Goal: Task Accomplishment & Management: Manage account settings

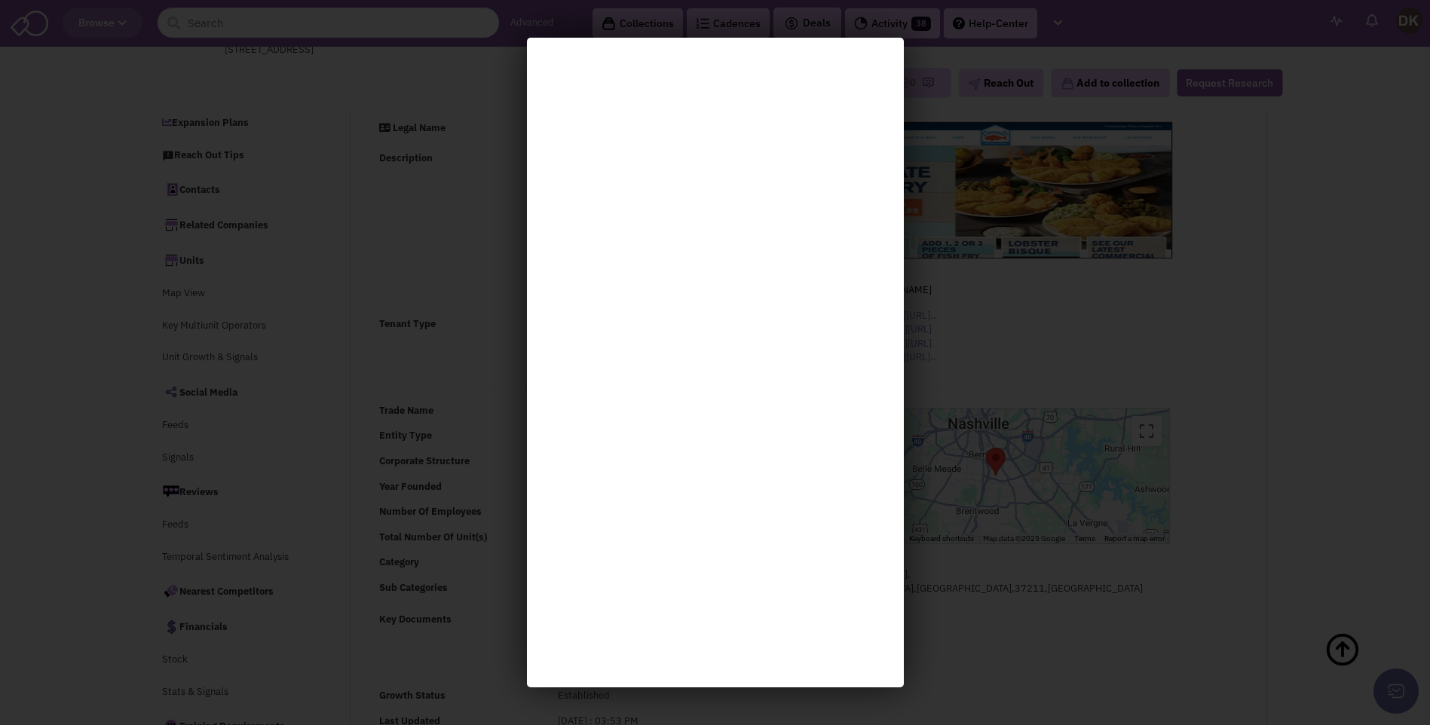
select select
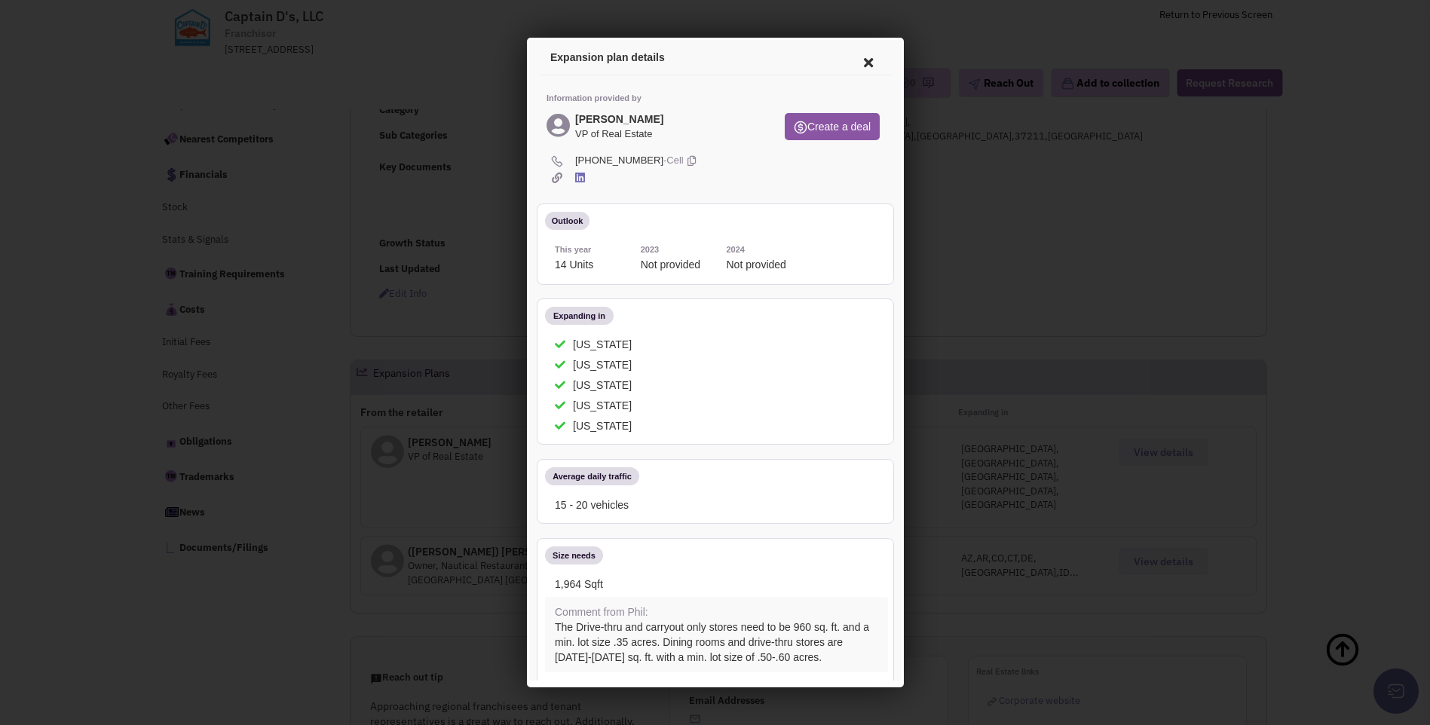
click at [857, 59] on icon at bounding box center [866, 60] width 32 height 36
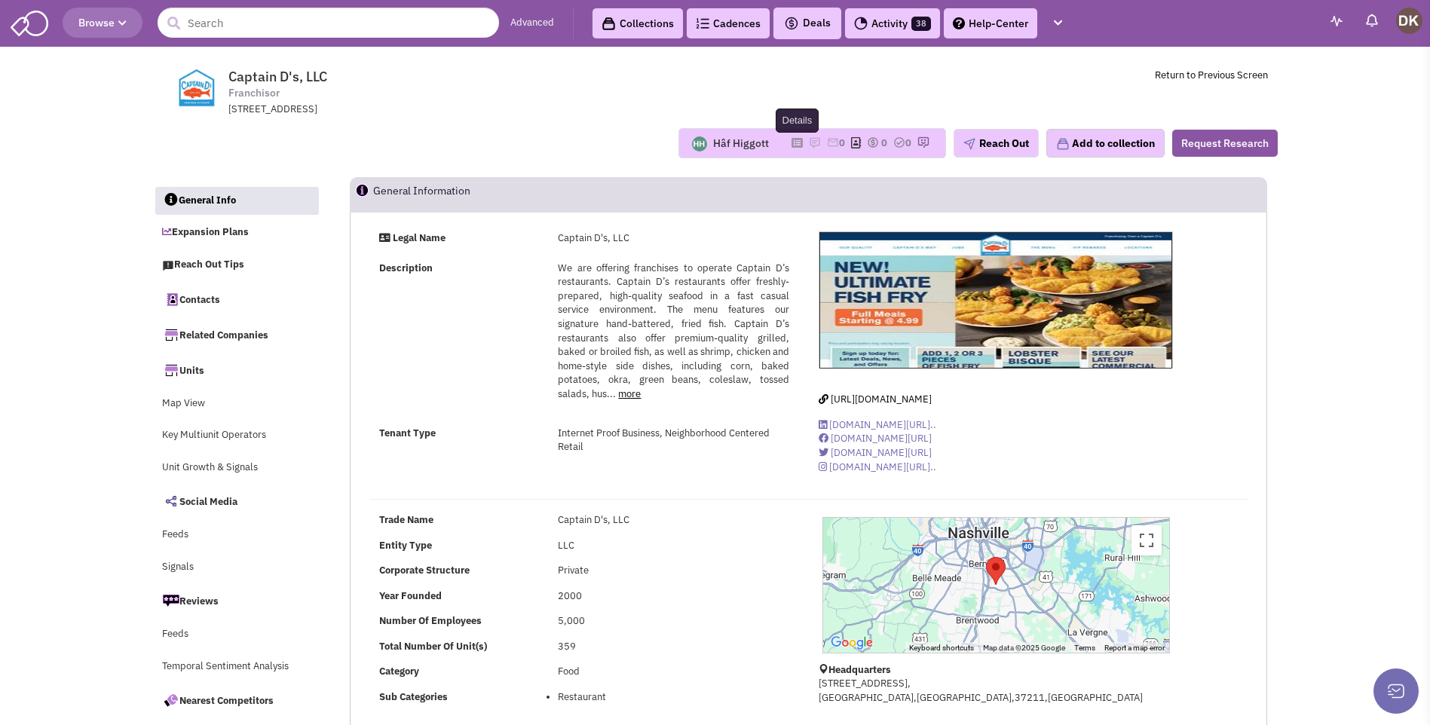
click at [792, 142] on icon at bounding box center [797, 143] width 11 height 8
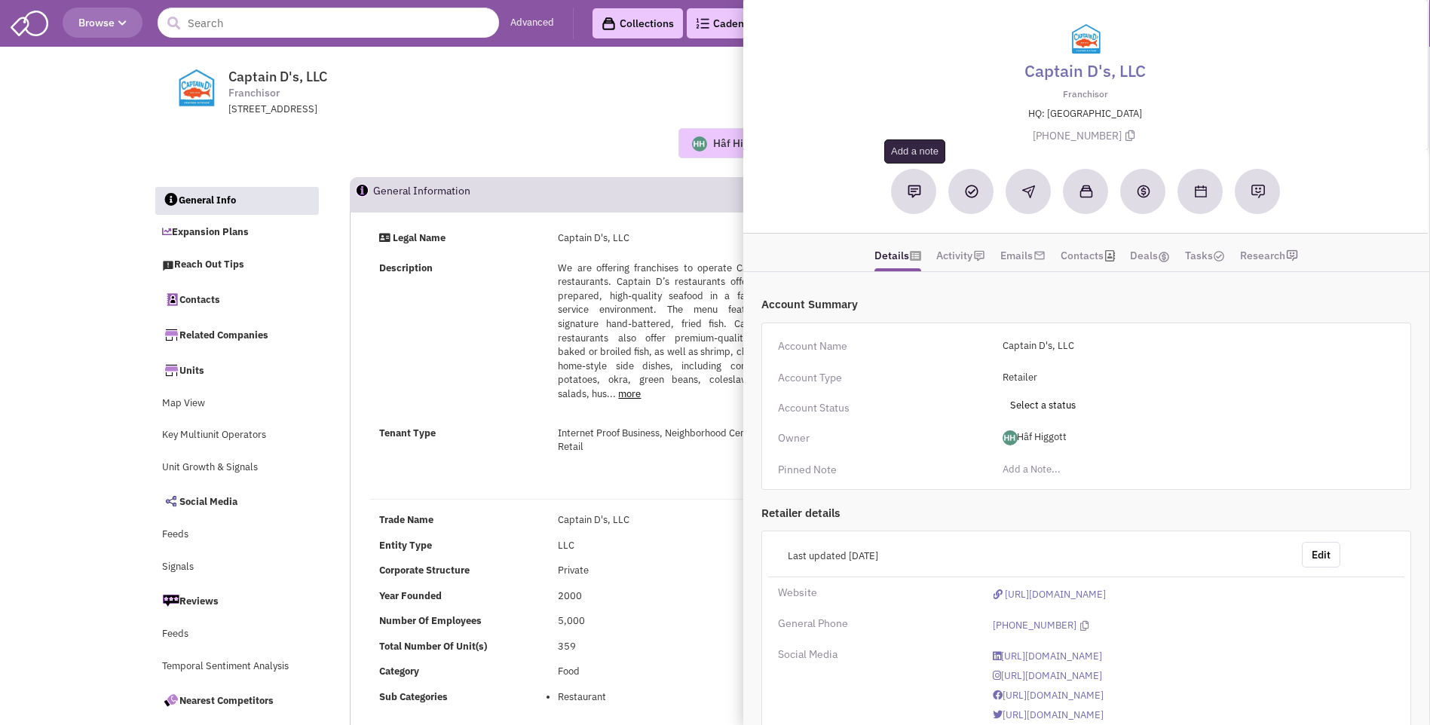
click at [909, 199] on button at bounding box center [914, 191] width 45 height 45
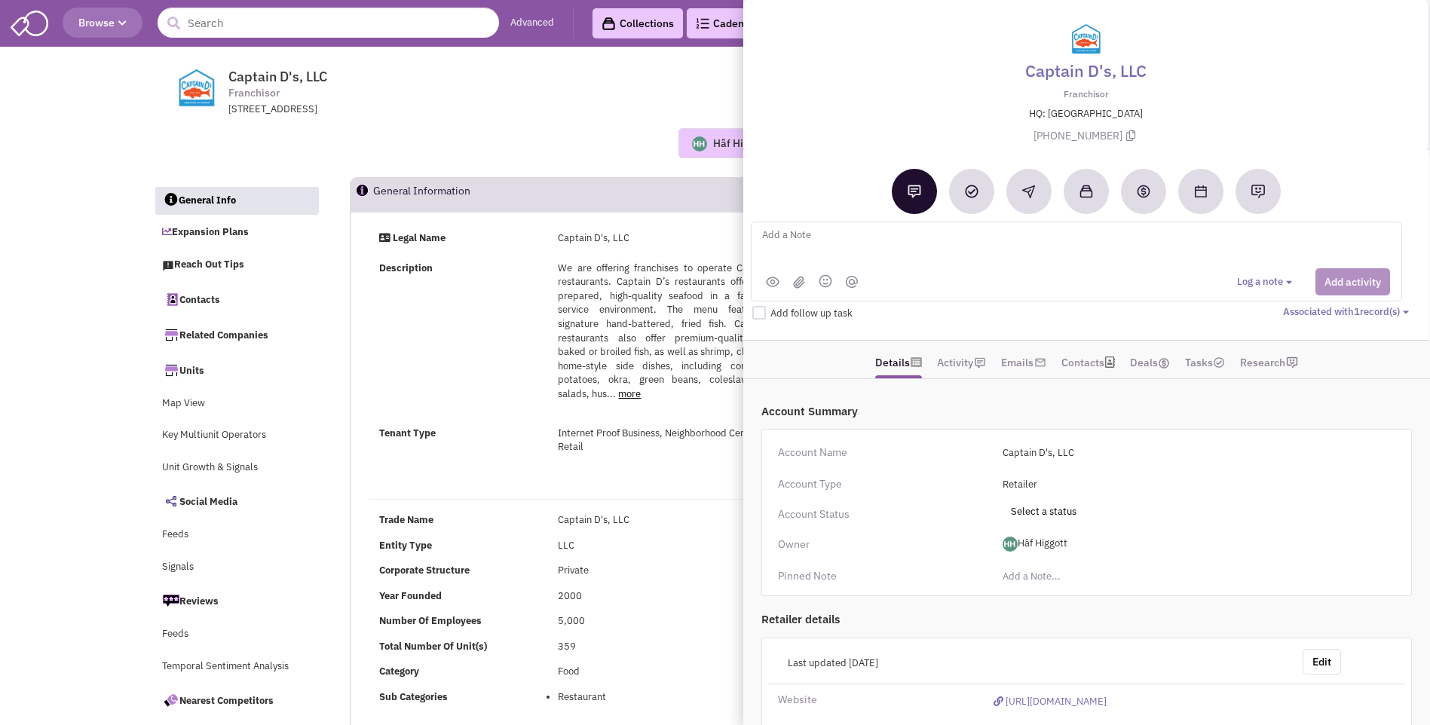
click at [838, 244] on textarea at bounding box center [947, 246] width 373 height 41
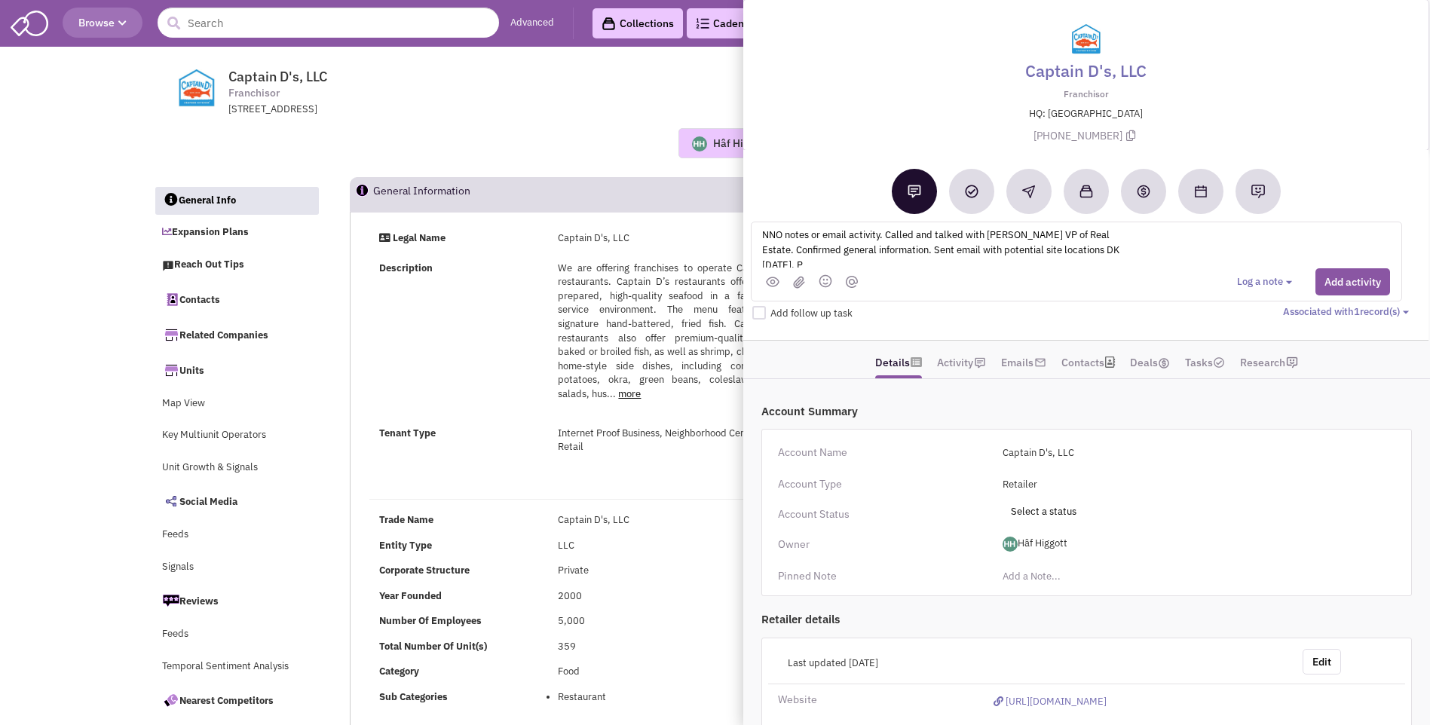
scroll to position [5, 0]
type textarea "NNO notes or email activity. Called and talked with Phil Russon VP of Real Esta…"
click at [1327, 286] on button "Add activity" at bounding box center [1352, 281] width 75 height 27
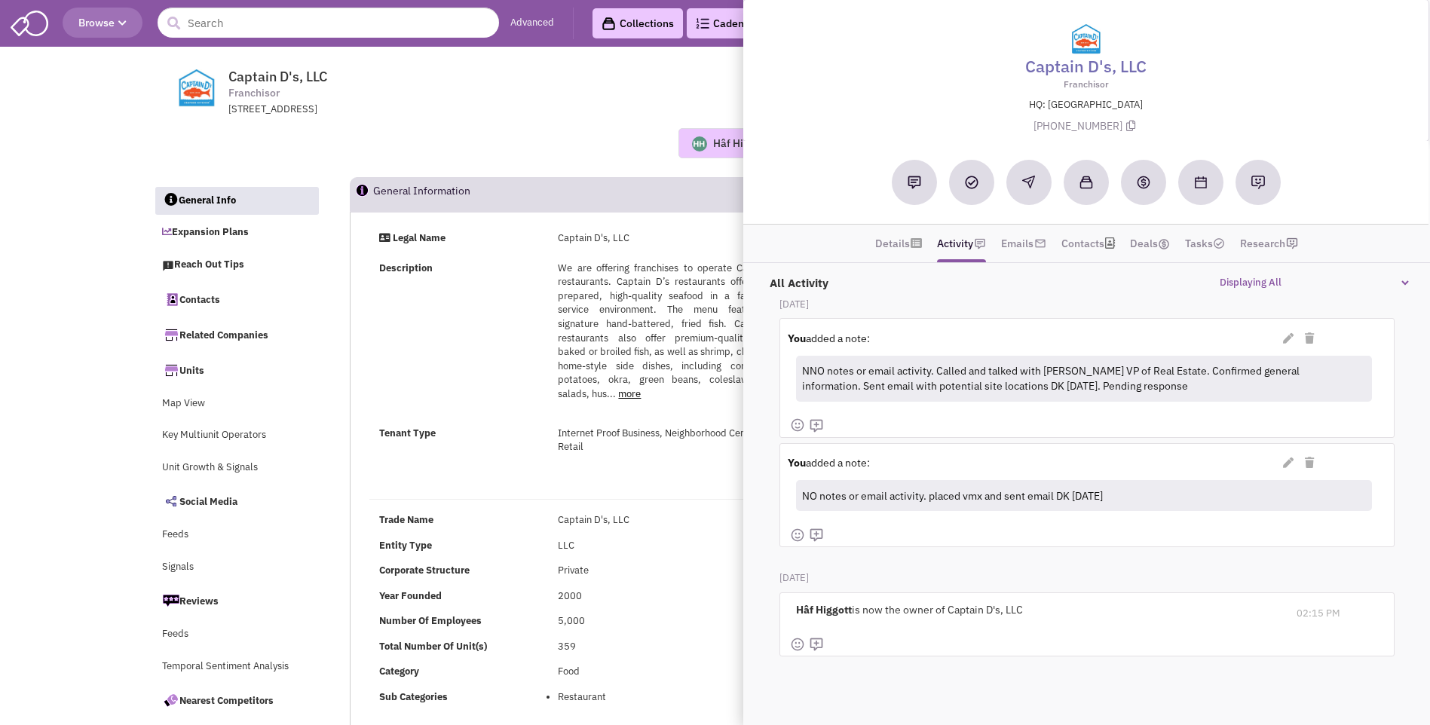
click at [590, 113] on div "624 Grassmere Park Drive, Suite 30, Nashville, TN, 37211" at bounding box center [425, 110] width 394 height 14
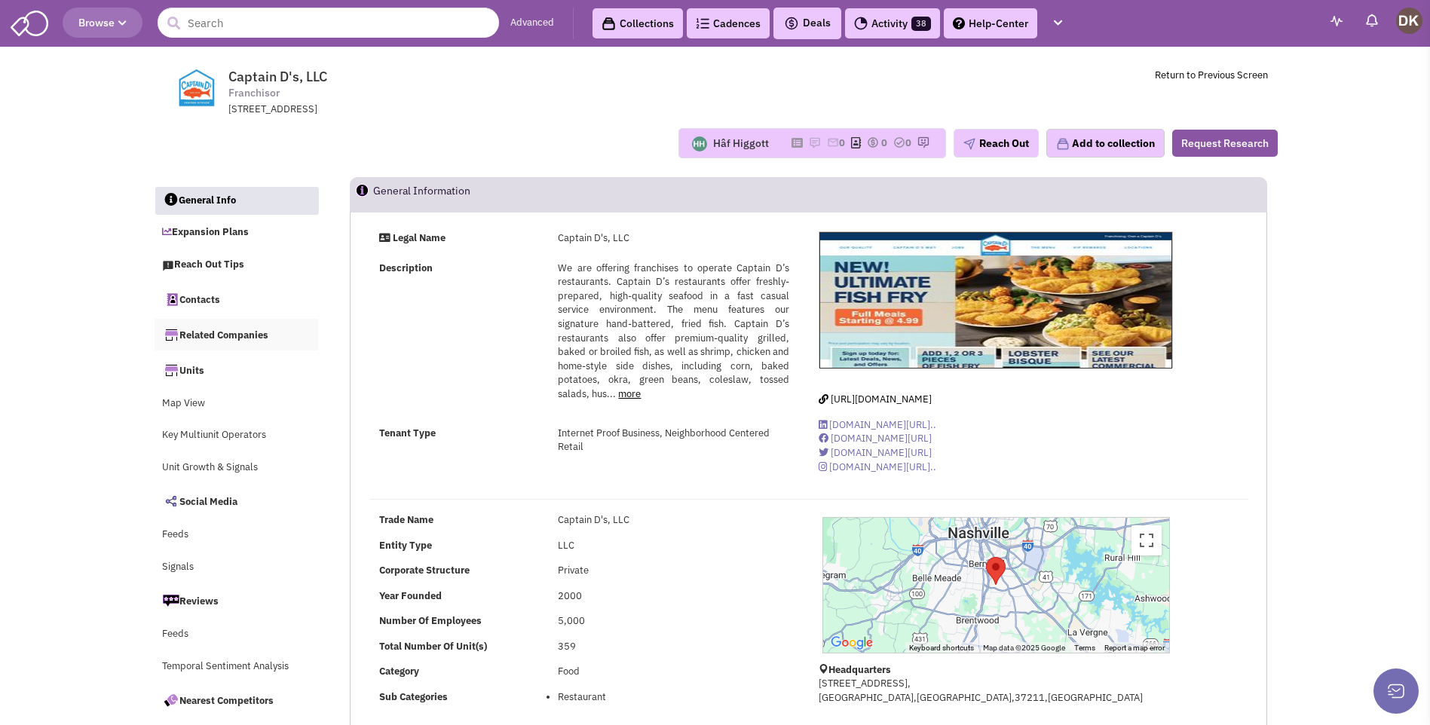
click at [250, 338] on link "Related Companies" at bounding box center [237, 335] width 164 height 32
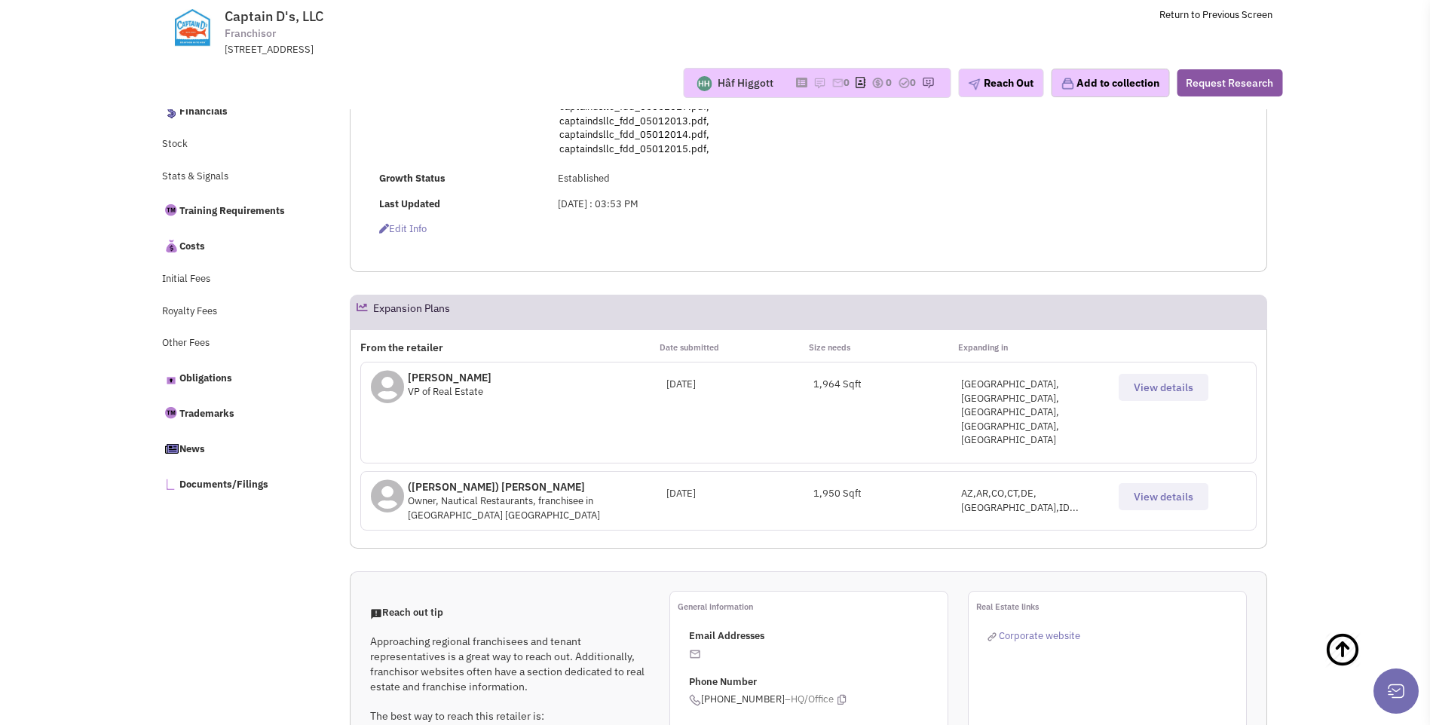
scroll to position [321, 0]
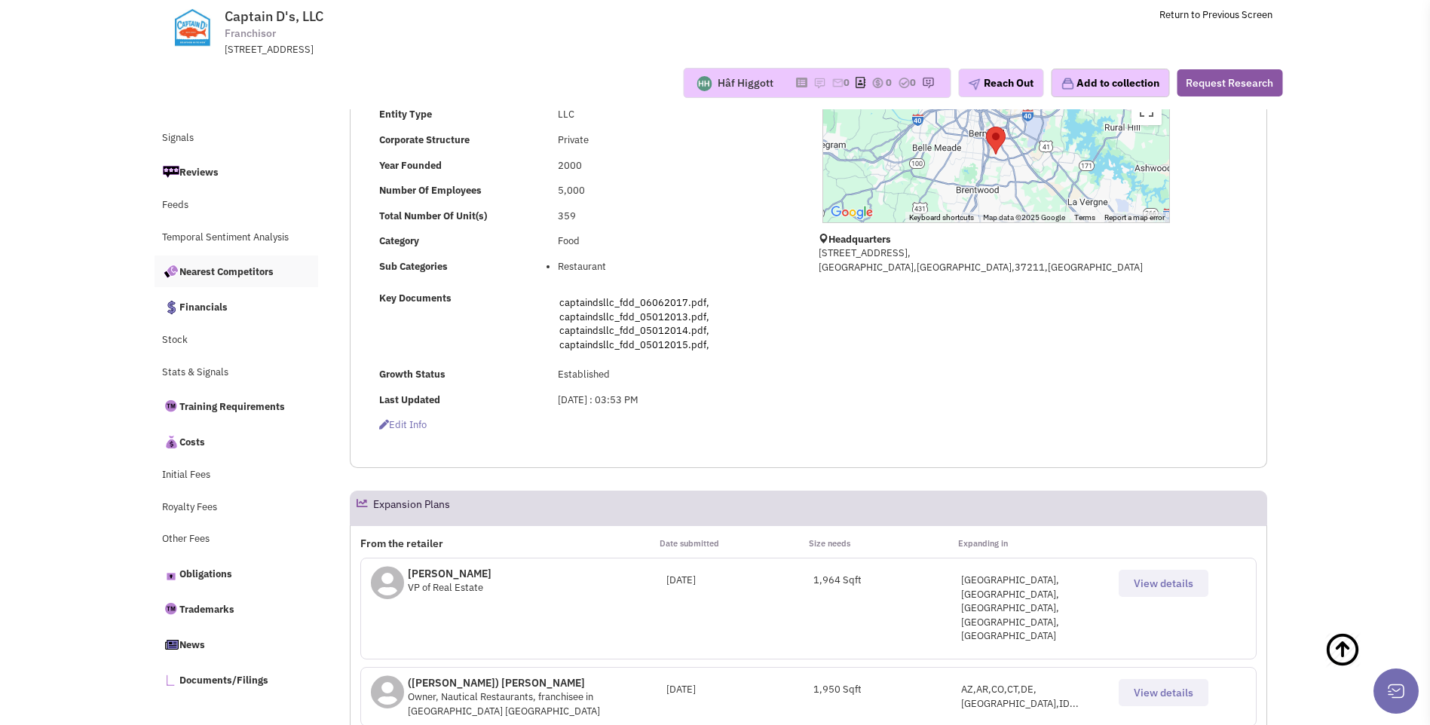
click at [250, 271] on link "Nearest Competitors" at bounding box center [237, 272] width 164 height 32
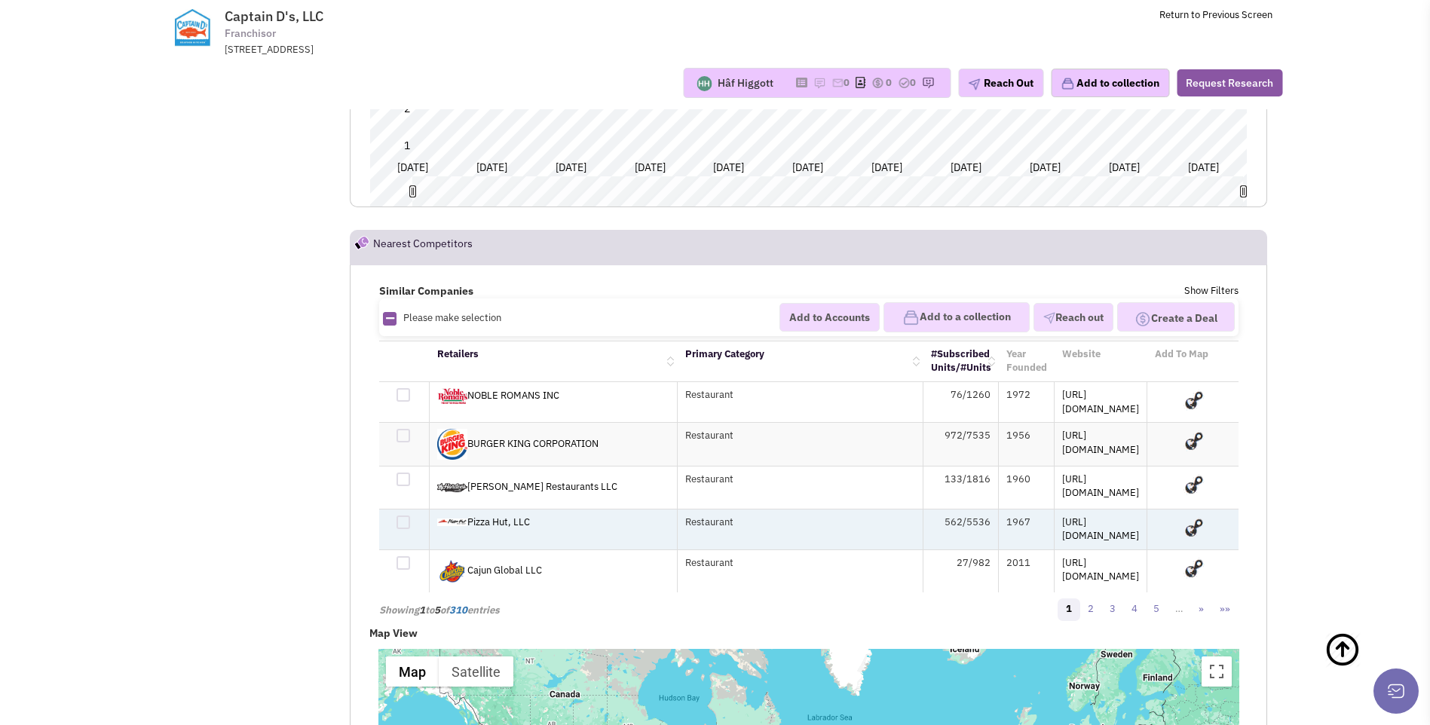
scroll to position [15926, 0]
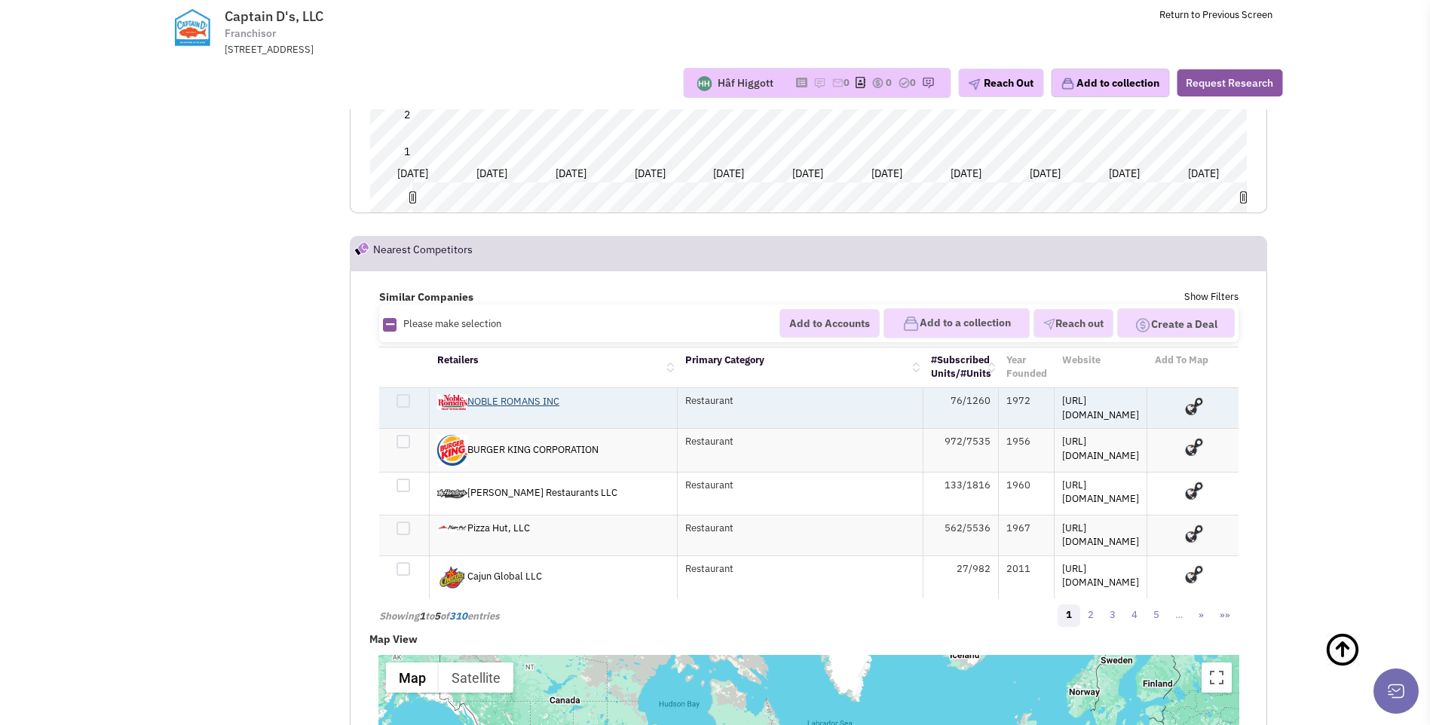
click at [510, 395] on link "NOBLE ROMANS INC" at bounding box center [498, 401] width 122 height 13
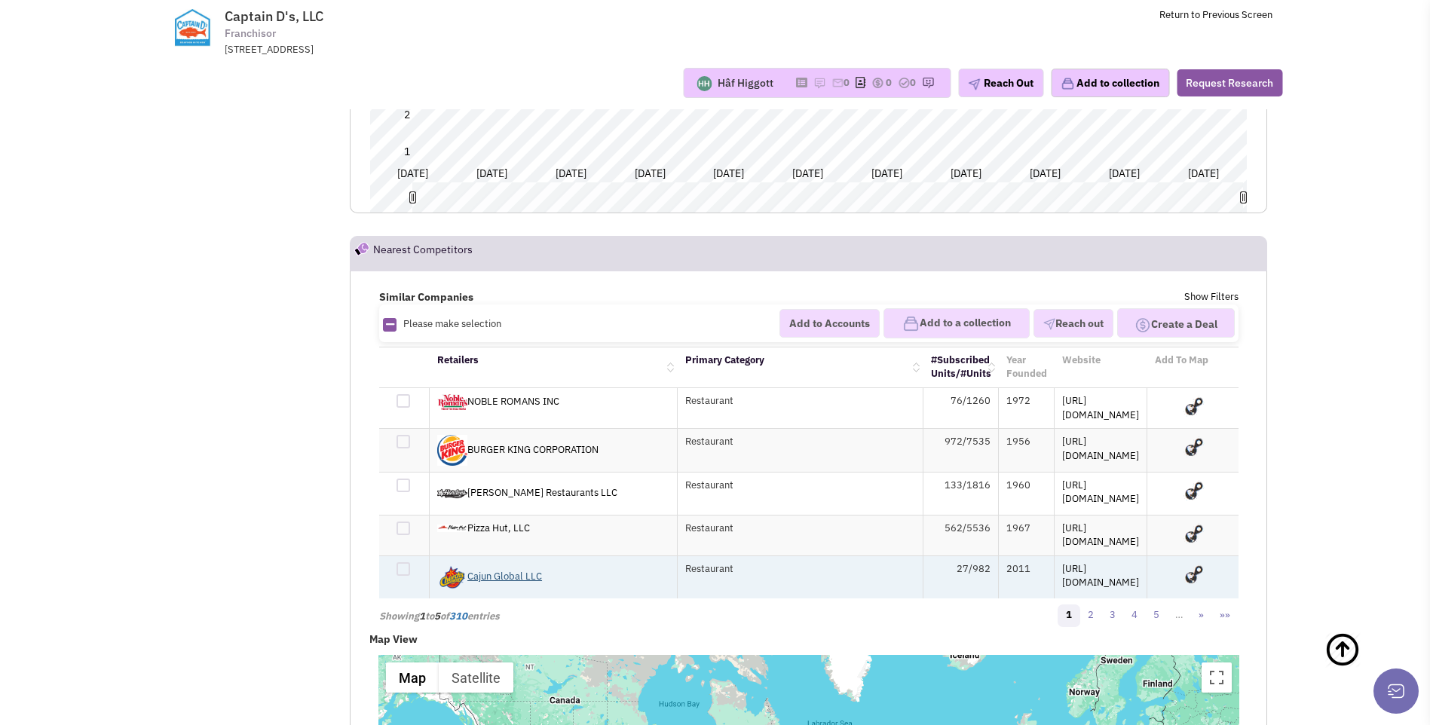
click at [513, 570] on link "Cajun Global LLC" at bounding box center [489, 576] width 105 height 13
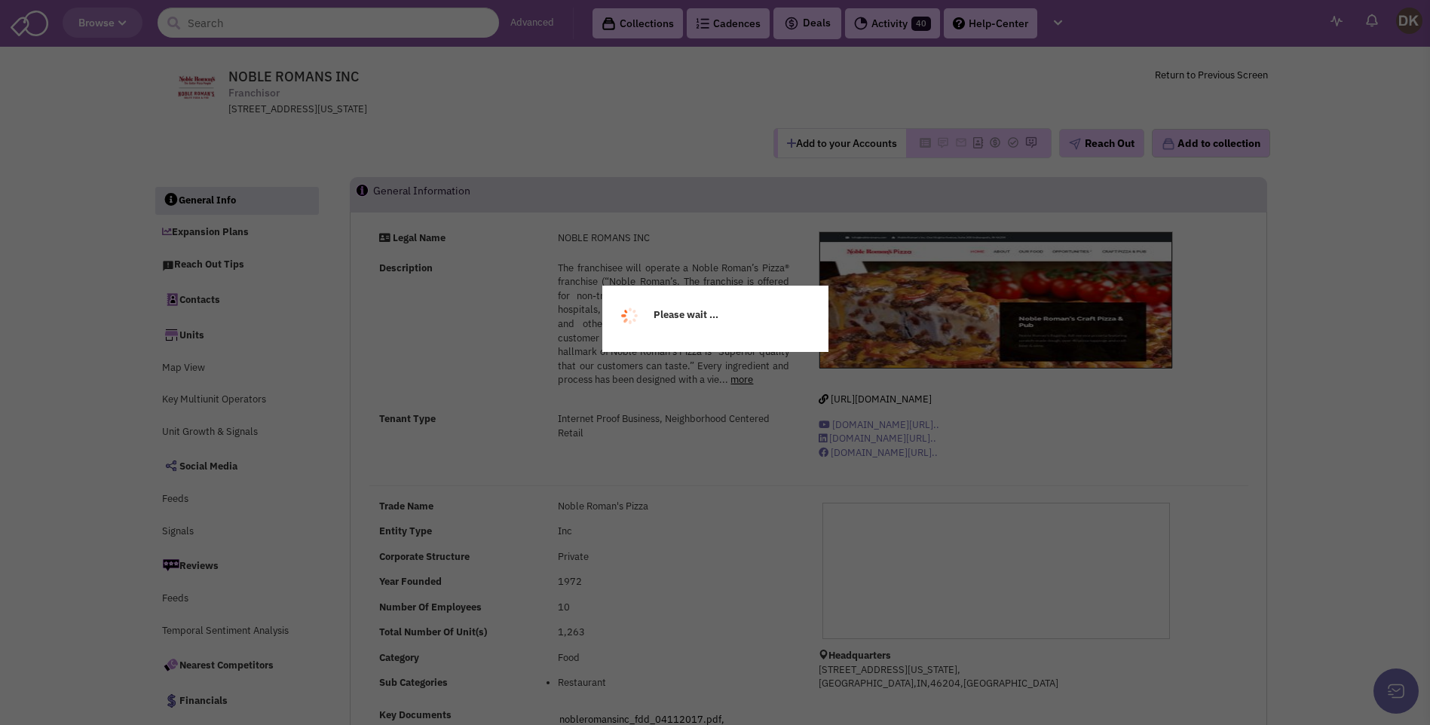
select select
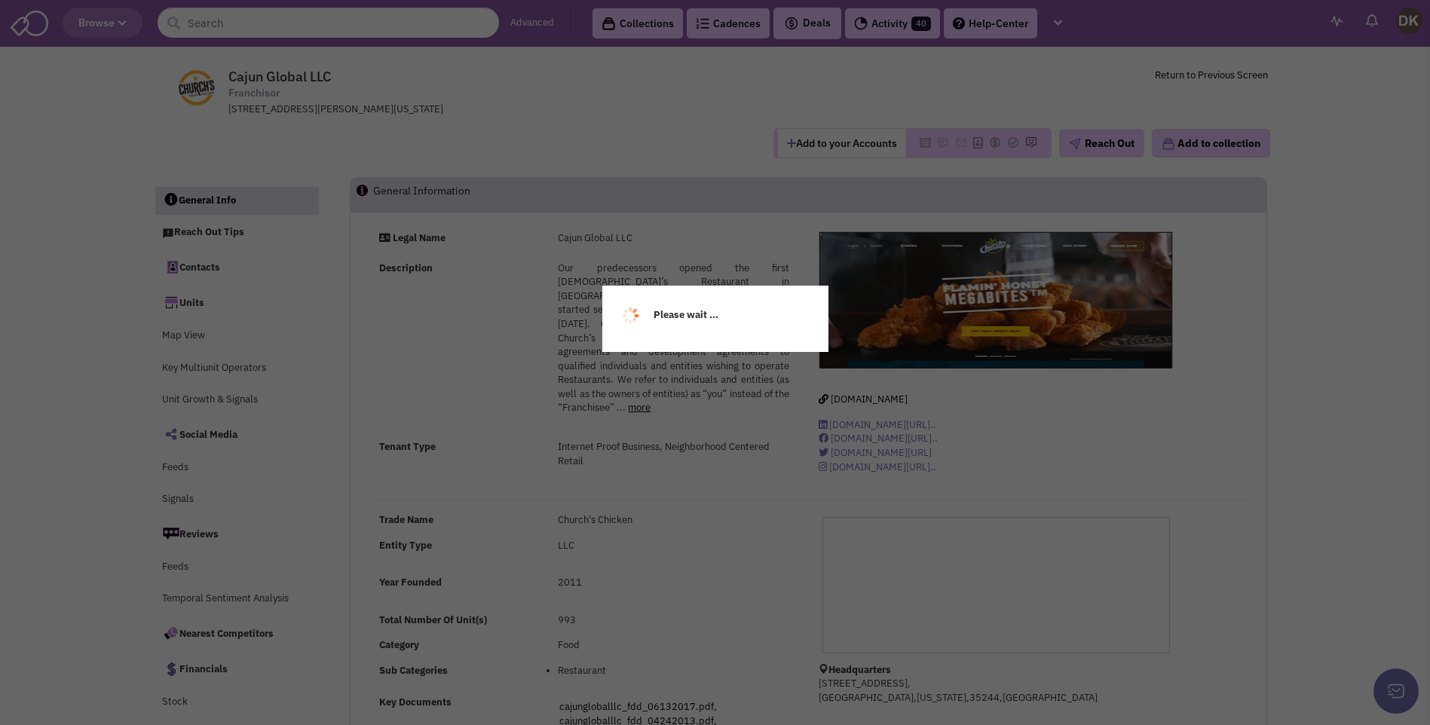
select select
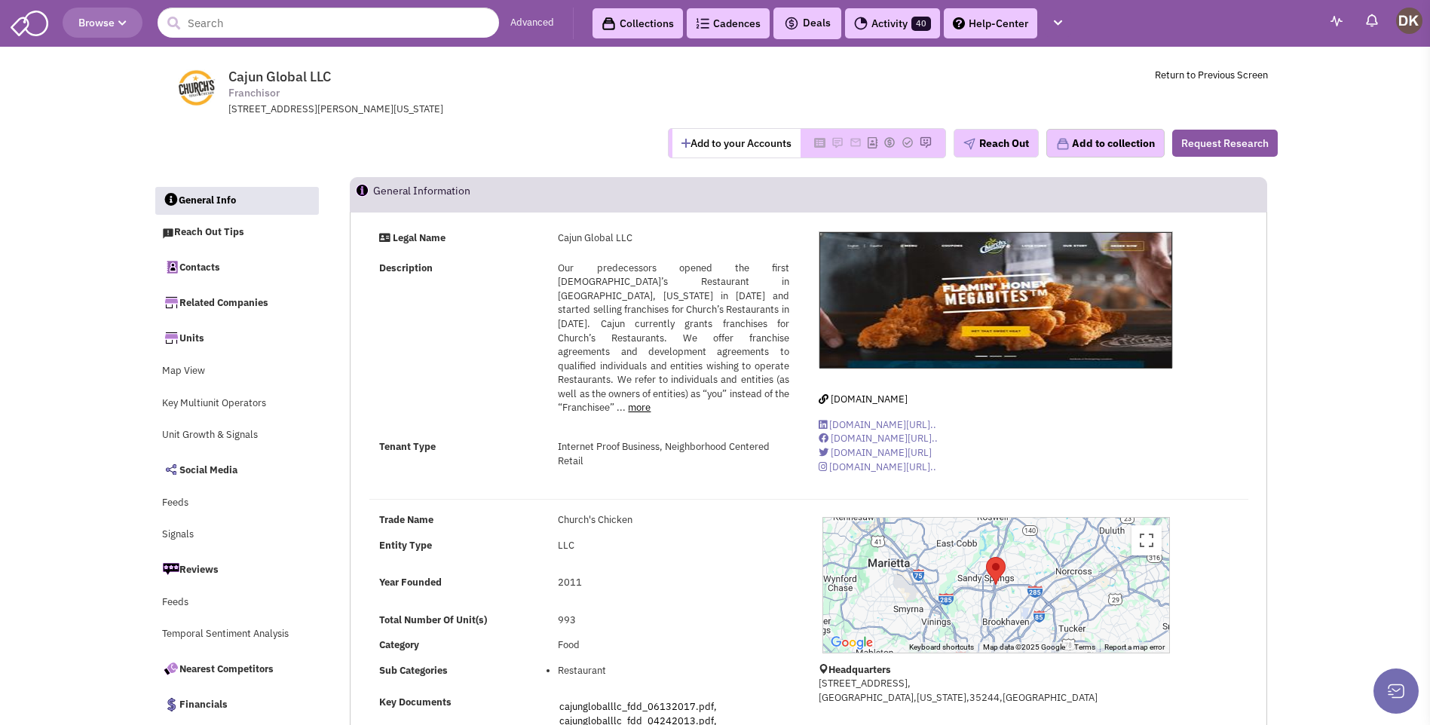
click at [715, 145] on button "Add to your Accounts" at bounding box center [736, 143] width 128 height 29
click at [203, 271] on link "Contacts" at bounding box center [237, 267] width 164 height 32
click at [404, 384] on div "Description Our predecessors opened the first Church’s Restaurant in [GEOGRAPHI…" at bounding box center [584, 346] width 430 height 168
click at [196, 271] on link "Contacts" at bounding box center [237, 267] width 164 height 32
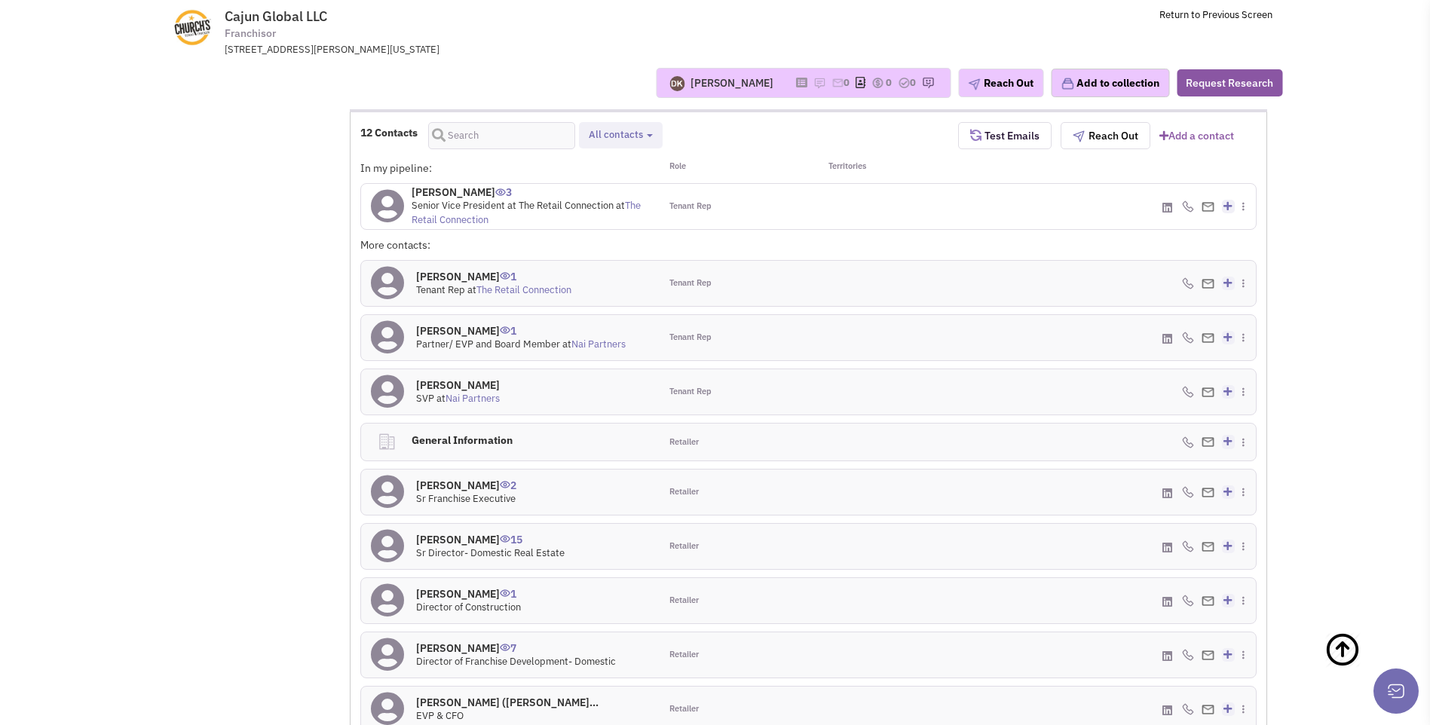
scroll to position [889, 0]
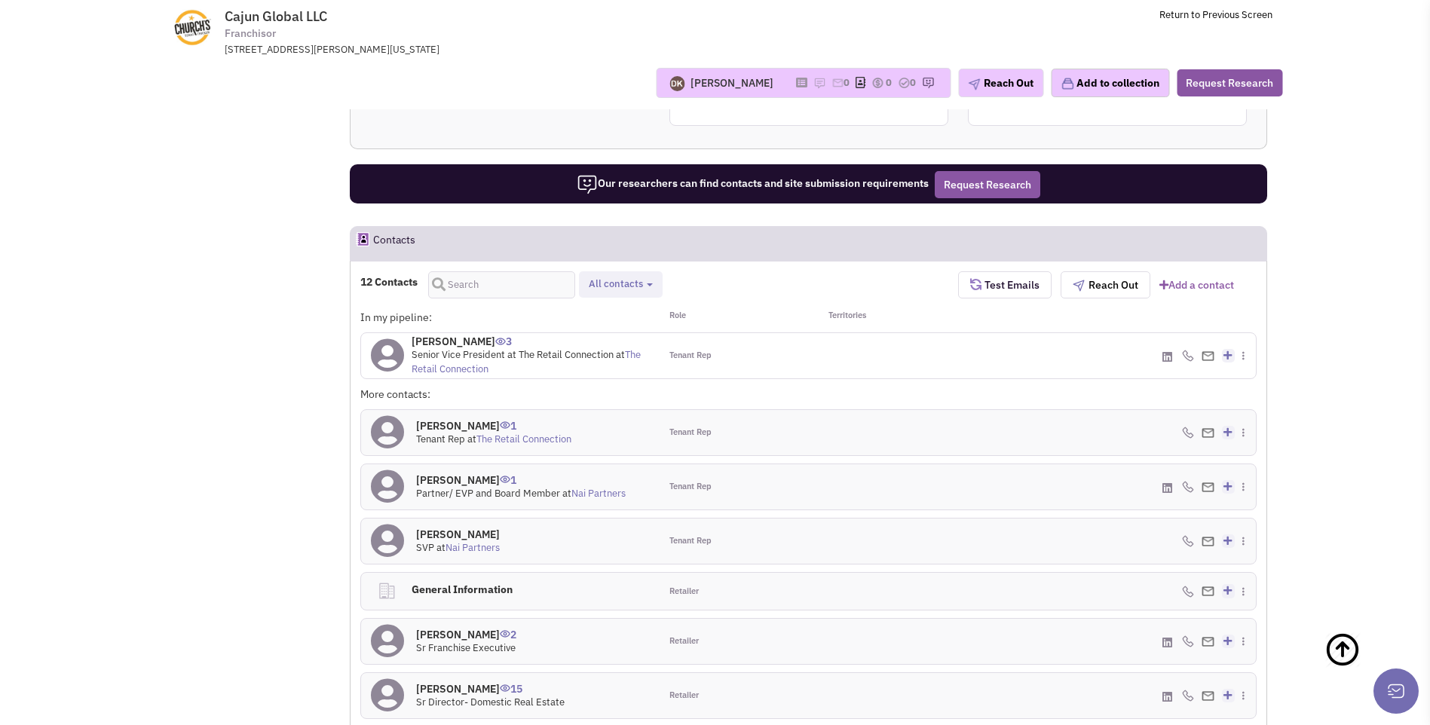
click at [397, 358] on icon at bounding box center [387, 355] width 33 height 34
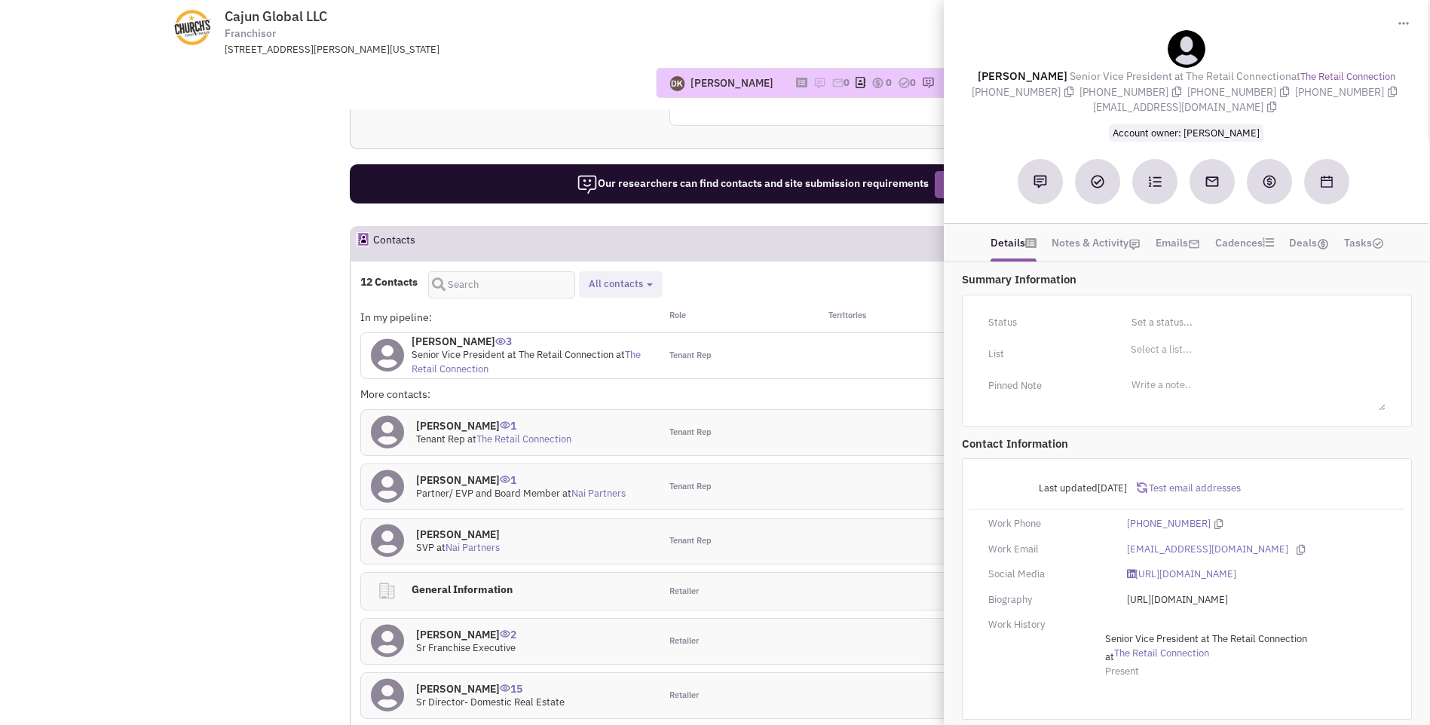
drag, startPoint x: 982, startPoint y: 75, endPoint x: 1291, endPoint y: 106, distance: 310.6
click at [1291, 106] on div "[PERSON_NAME] Senior Vice President at The Retail Connection at The Retail Conn…" at bounding box center [1186, 85] width 470 height 110
copy div "[PERSON_NAME] Senior Vice President at The Retail Connection at The Retail Conn…"
click at [519, 87] on div "[PERSON_NAME] No note found! 0 0 0 Reach Out Add to collection" at bounding box center [715, 83] width 1154 height 30
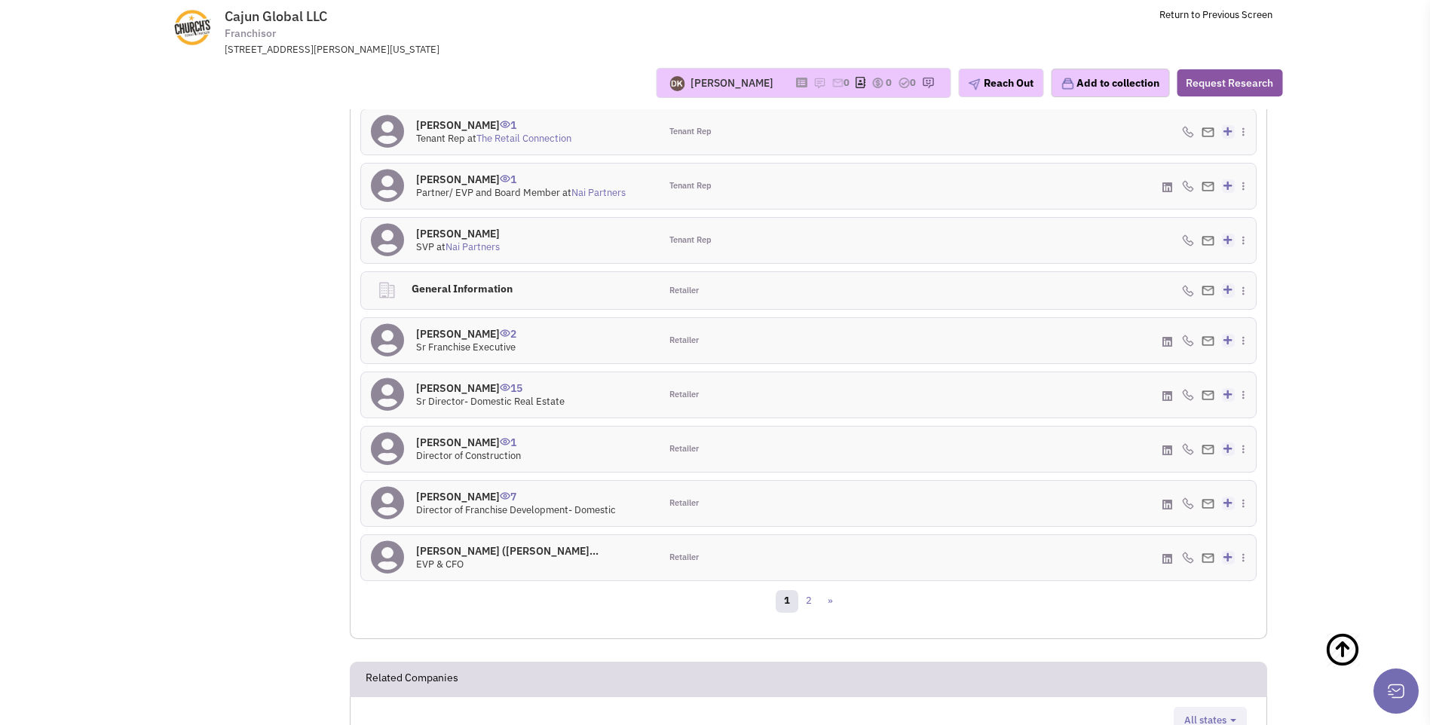
scroll to position [1190, 0]
click at [446, 388] on h4 "[PERSON_NAME] 15" at bounding box center [490, 388] width 149 height 14
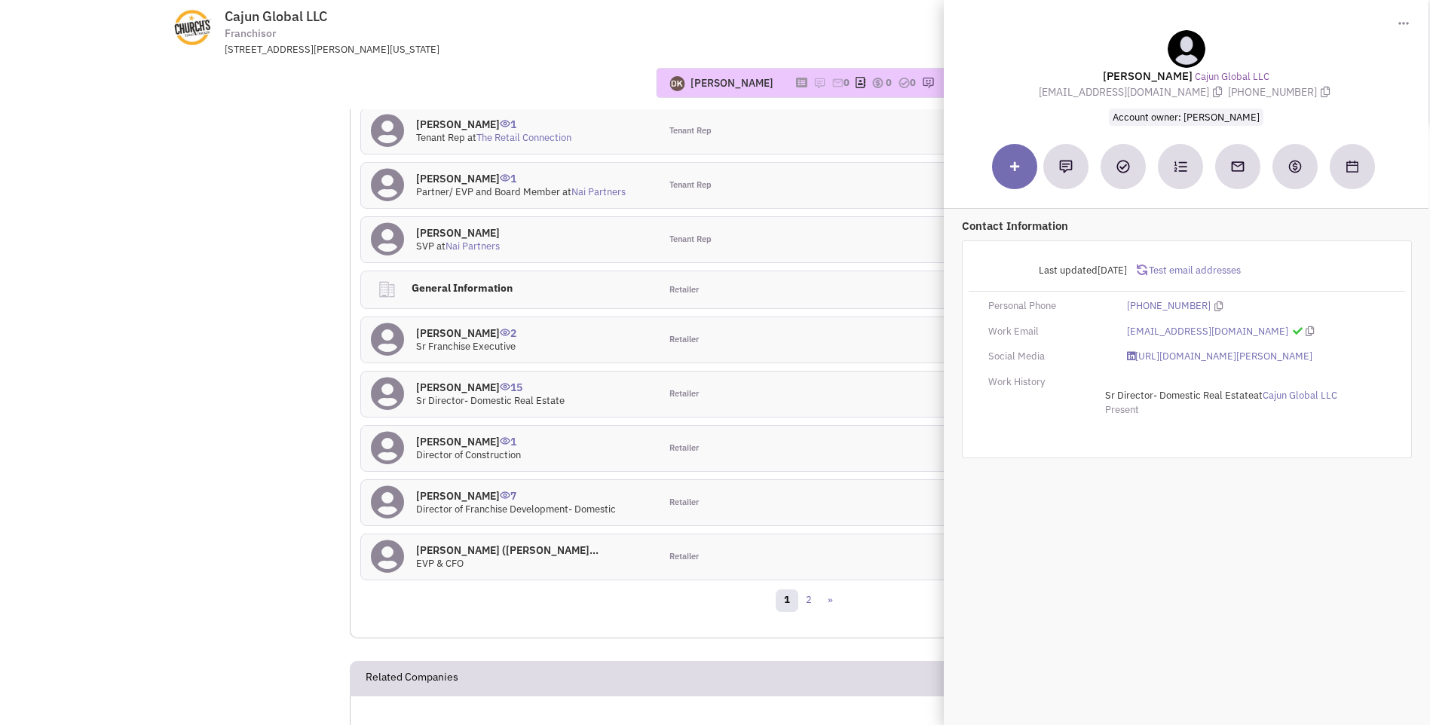
drag, startPoint x: 1115, startPoint y: 75, endPoint x: 1292, endPoint y: 100, distance: 178.9
click at [1292, 100] on div "[PERSON_NAME] Cajun Global LLC [EMAIL_ADDRESS][DOMAIN_NAME] [PHONE_NUMBER] Acco…" at bounding box center [1186, 77] width 470 height 95
copy div "[PERSON_NAME] Cajun Global LLC [EMAIL_ADDRESS][DOMAIN_NAME] [PHONE_NUMBER] Acco…"
click at [811, 280] on div at bounding box center [883, 289] width 149 height 37
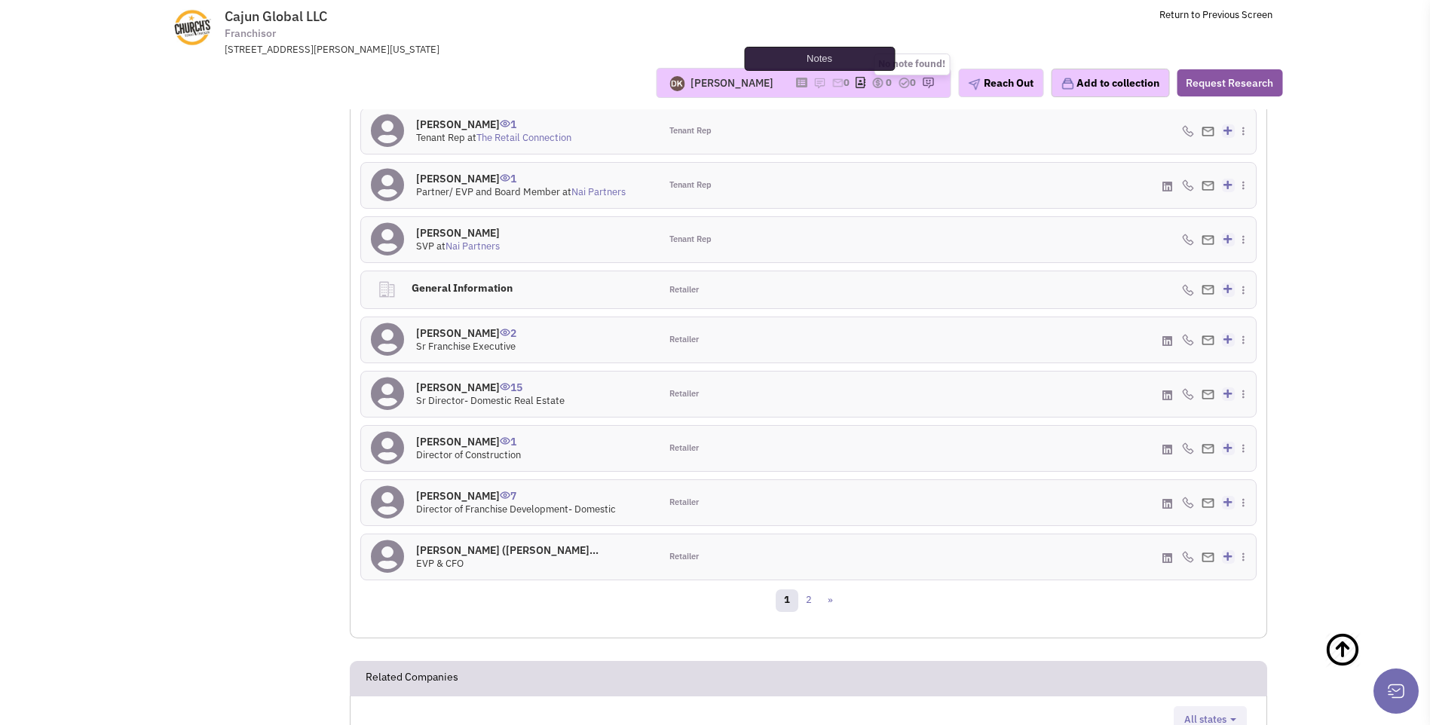
click at [813, 84] on img at bounding box center [819, 83] width 12 height 12
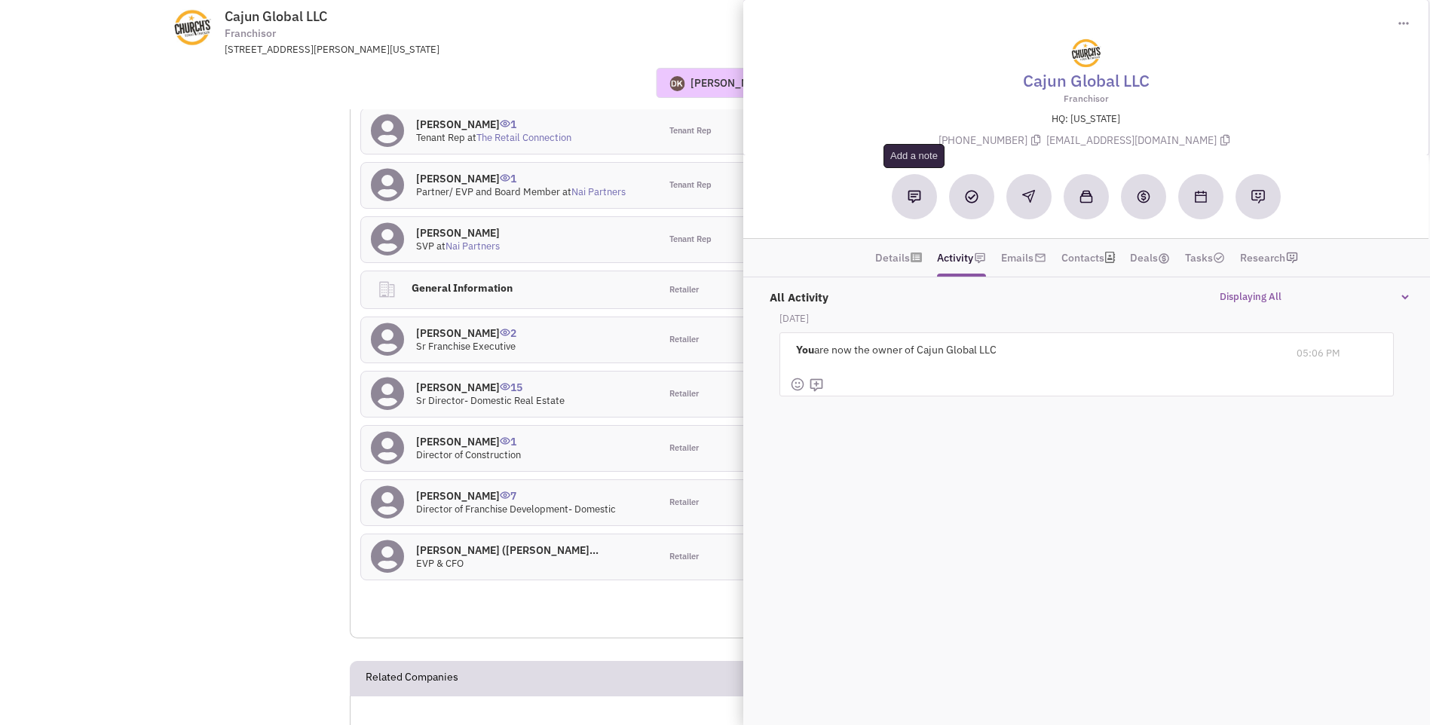
click at [914, 199] on img at bounding box center [915, 197] width 14 height 14
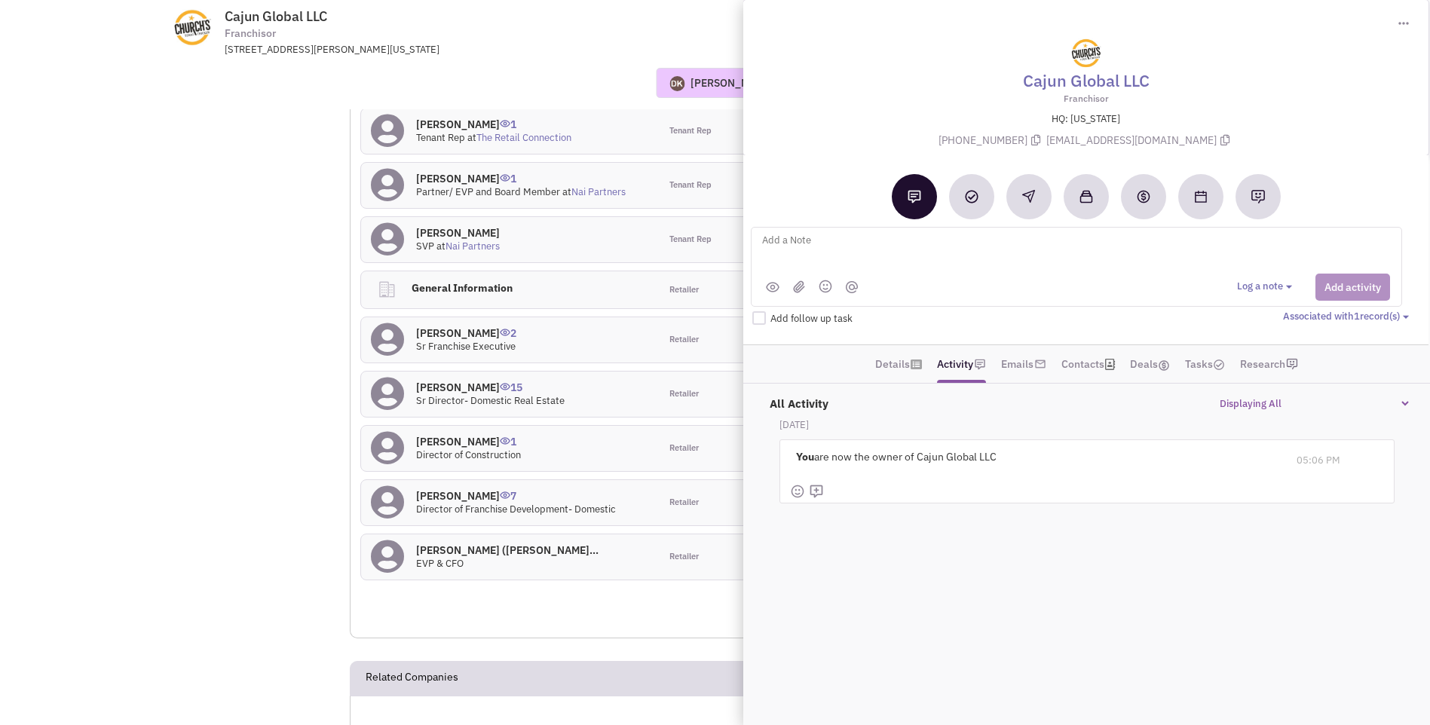
click at [881, 247] on textarea at bounding box center [947, 251] width 373 height 41
click at [1147, 235] on div "placed vmx and sent email to [PERSON_NAME] - Senior Director of Real Estate. AL…" at bounding box center [968, 251] width 415 height 41
click at [1134, 240] on textarea "placed vmx and sent email to [PERSON_NAME] - Senior Director of Real Estate. AL…" at bounding box center [947, 251] width 373 height 41
click at [943, 259] on textarea "placed vmx and sent email to [PERSON_NAME] - Senior Director of Real Estate. Al…" at bounding box center [947, 251] width 373 height 41
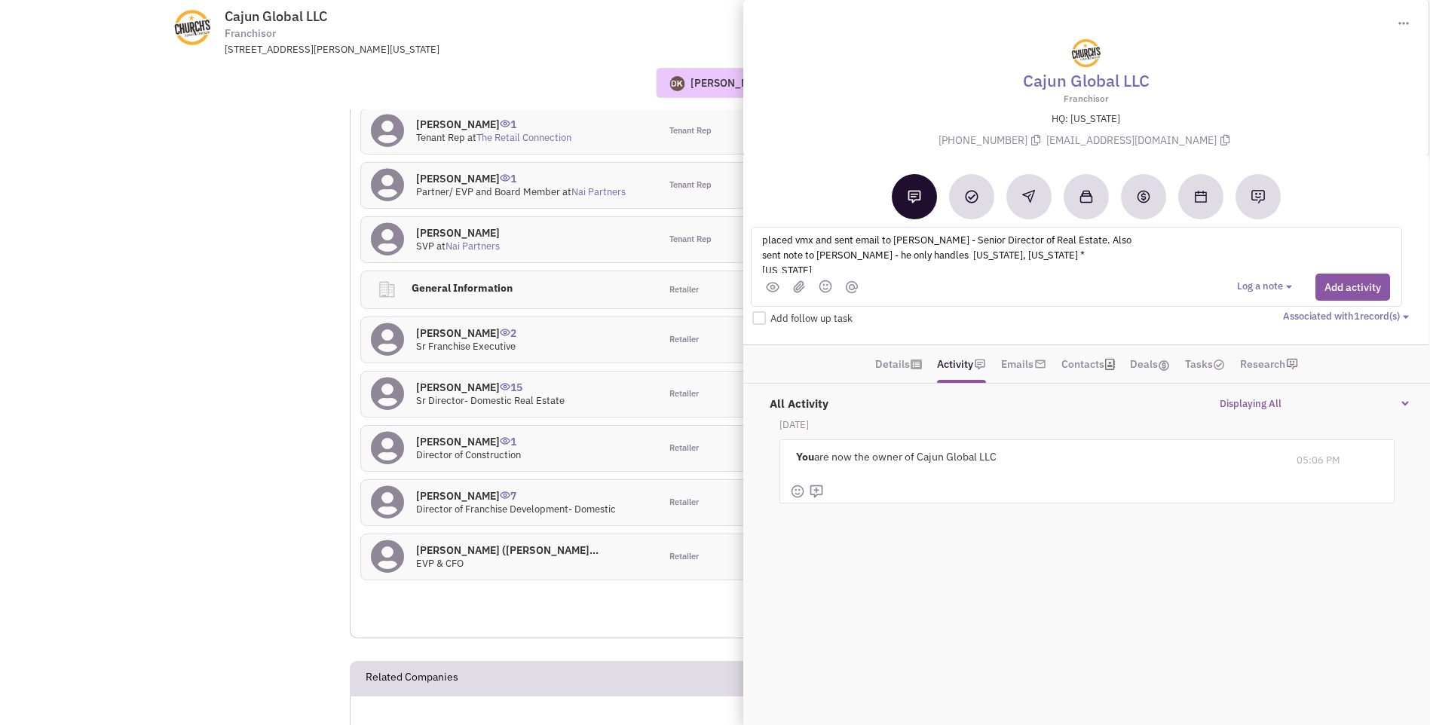
click at [1107, 244] on textarea "placed vmx and sent email to [PERSON_NAME] - Senior Director of Real Estate. Al…" at bounding box center [947, 251] width 373 height 41
click at [1103, 244] on textarea "placed vmx and sent email to [PERSON_NAME] - Senior Director of Real Estate. Al…" at bounding box center [947, 251] width 373 height 41
click at [954, 261] on textarea "placed vmx and sent email to [PERSON_NAME] - Senior Director of Real Estate. Al…" at bounding box center [947, 251] width 373 height 41
type textarea "placed vmx and sent email to [PERSON_NAME] - Senior Director of Real Estate. Al…"
click at [1348, 289] on button "Add activity" at bounding box center [1352, 287] width 75 height 27
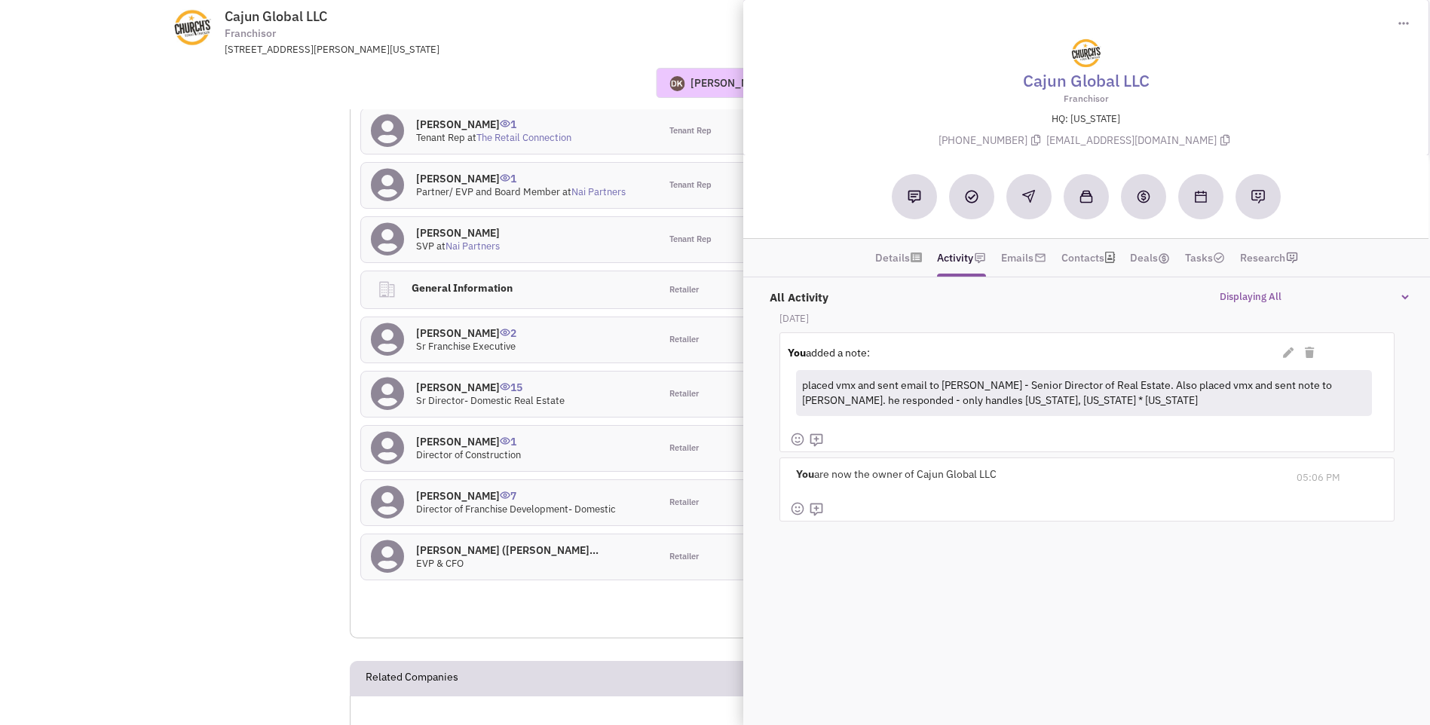
click at [604, 64] on div "[PERSON_NAME] No note found! 0 0 0 Reach Out Add to collection" at bounding box center [715, 83] width 1154 height 53
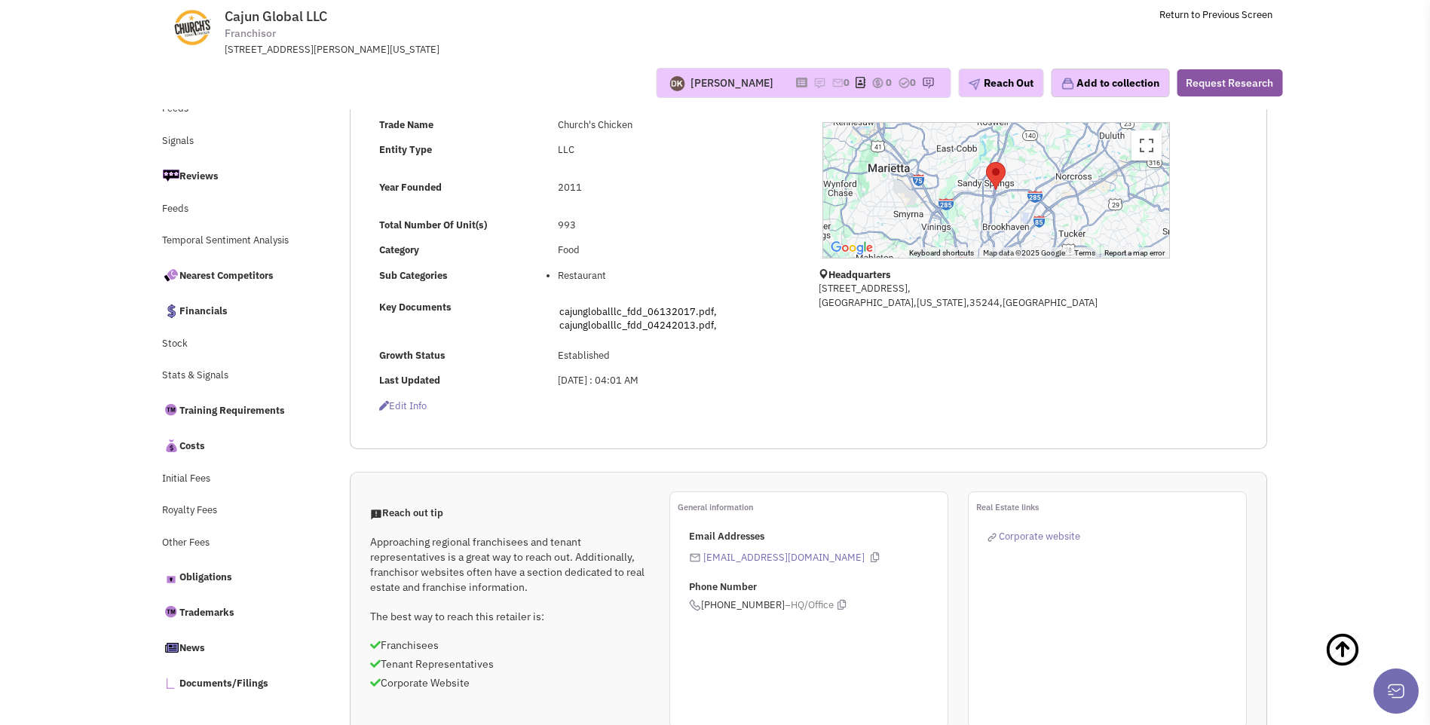
scroll to position [0, 0]
